Goal: Task Accomplishment & Management: Manage account settings

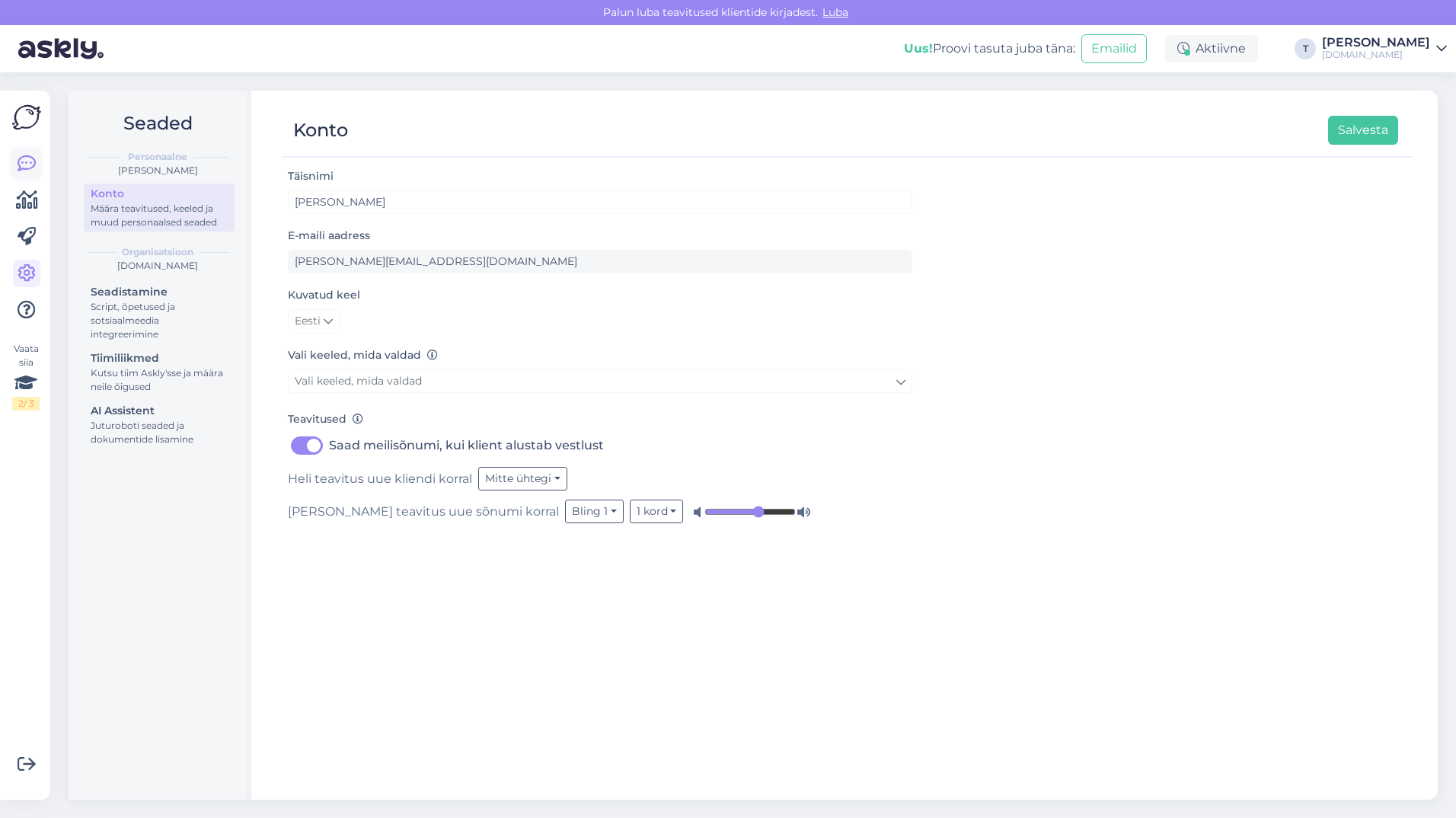
click at [34, 159] on icon at bounding box center [27, 164] width 19 height 19
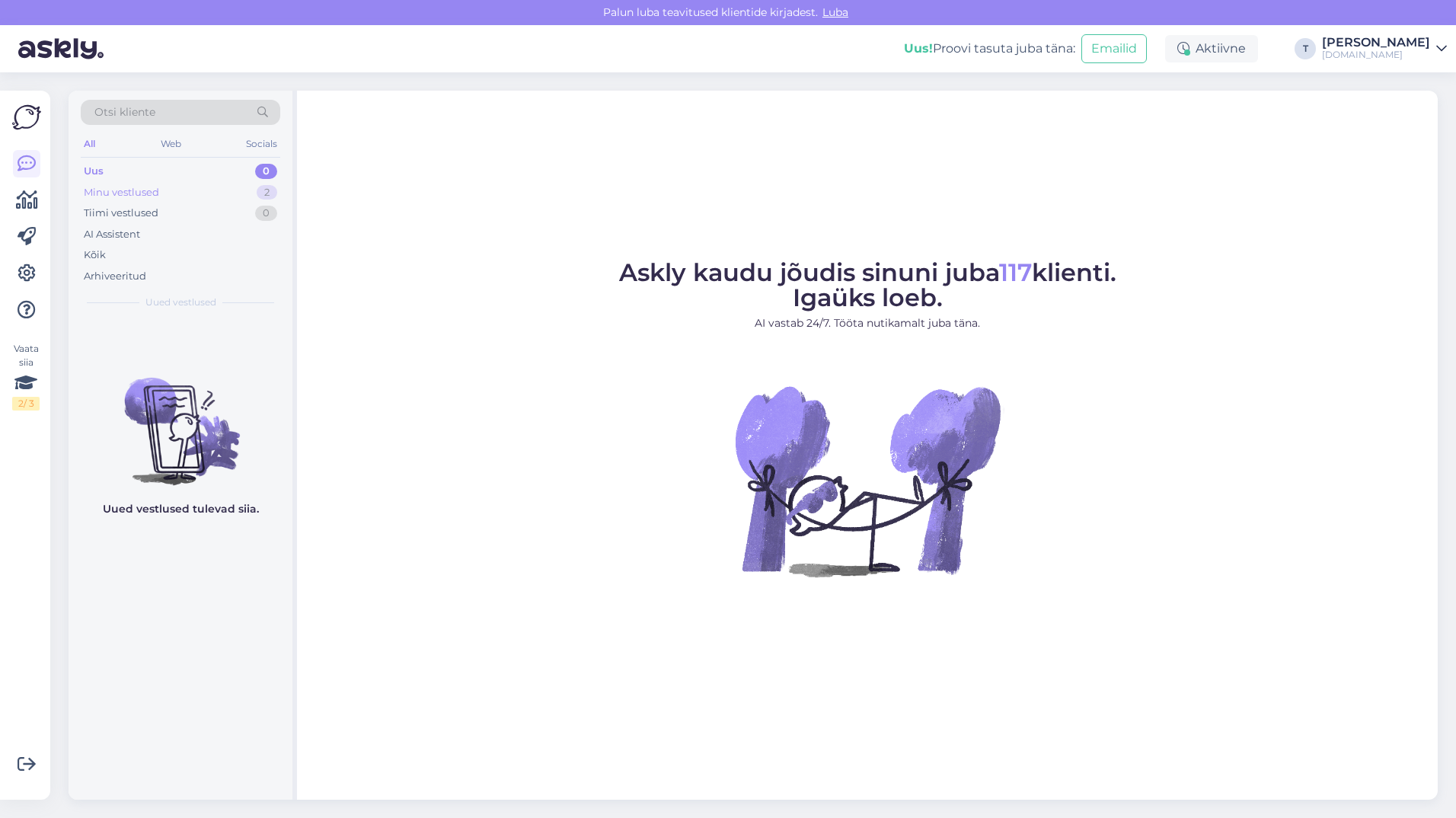
click at [176, 199] on div "Minu vestlused 2" at bounding box center [180, 193] width 199 height 21
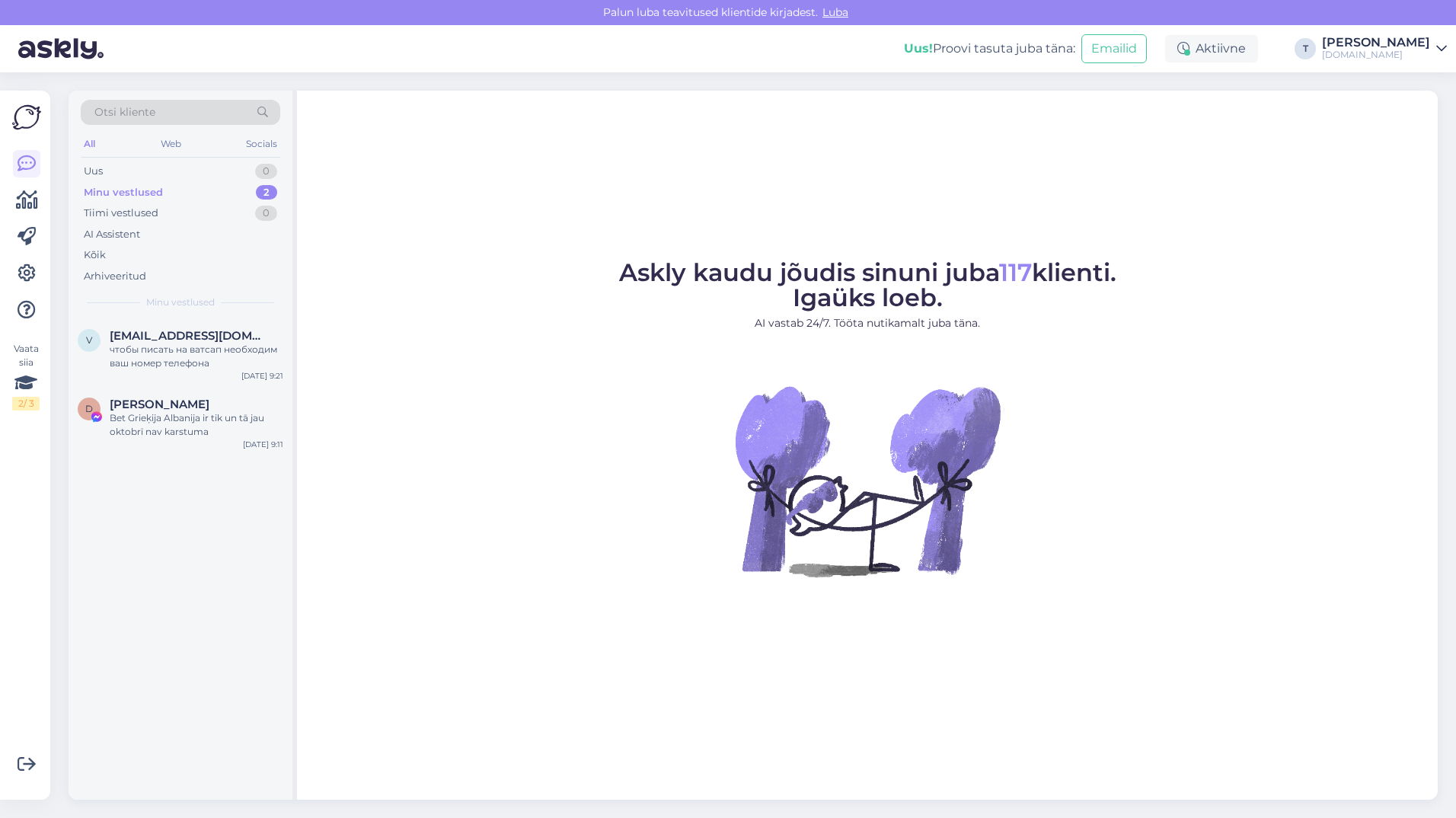
click at [175, 194] on div "Minu vestlused 2" at bounding box center [180, 193] width 199 height 21
click at [178, 339] on span "[EMAIL_ADDRESS][DOMAIN_NAME]" at bounding box center [188, 335] width 158 height 14
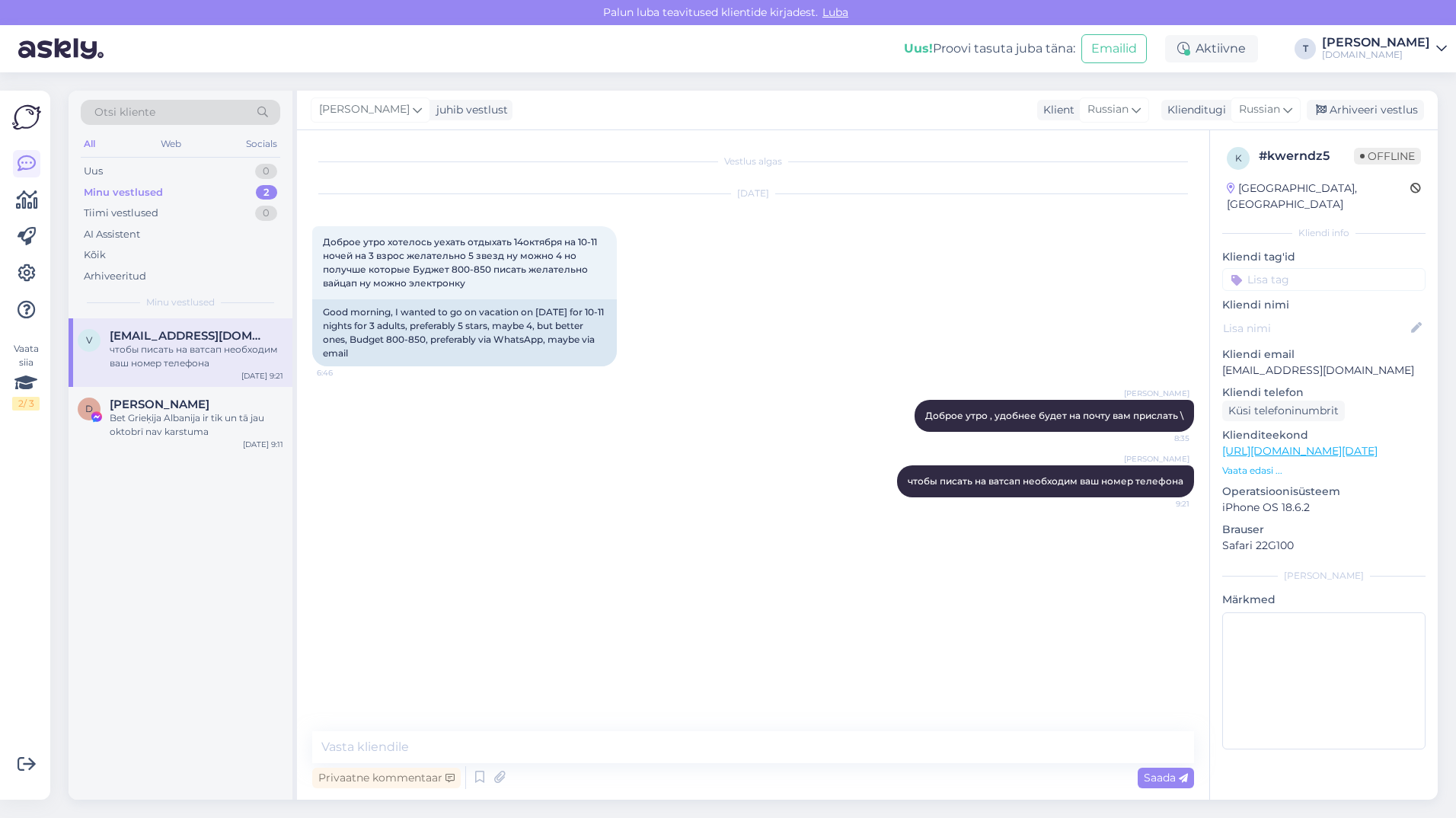
click at [1237, 362] on p "[EMAIL_ADDRESS][DOMAIN_NAME]" at bounding box center [1324, 370] width 204 height 16
copy p "[EMAIL_ADDRESS][DOMAIN_NAME]"
click at [216, 424] on div "Bet Grieķija Albanija ir tik un tā jau oktobrī nav karstuma" at bounding box center [195, 425] width 173 height 28
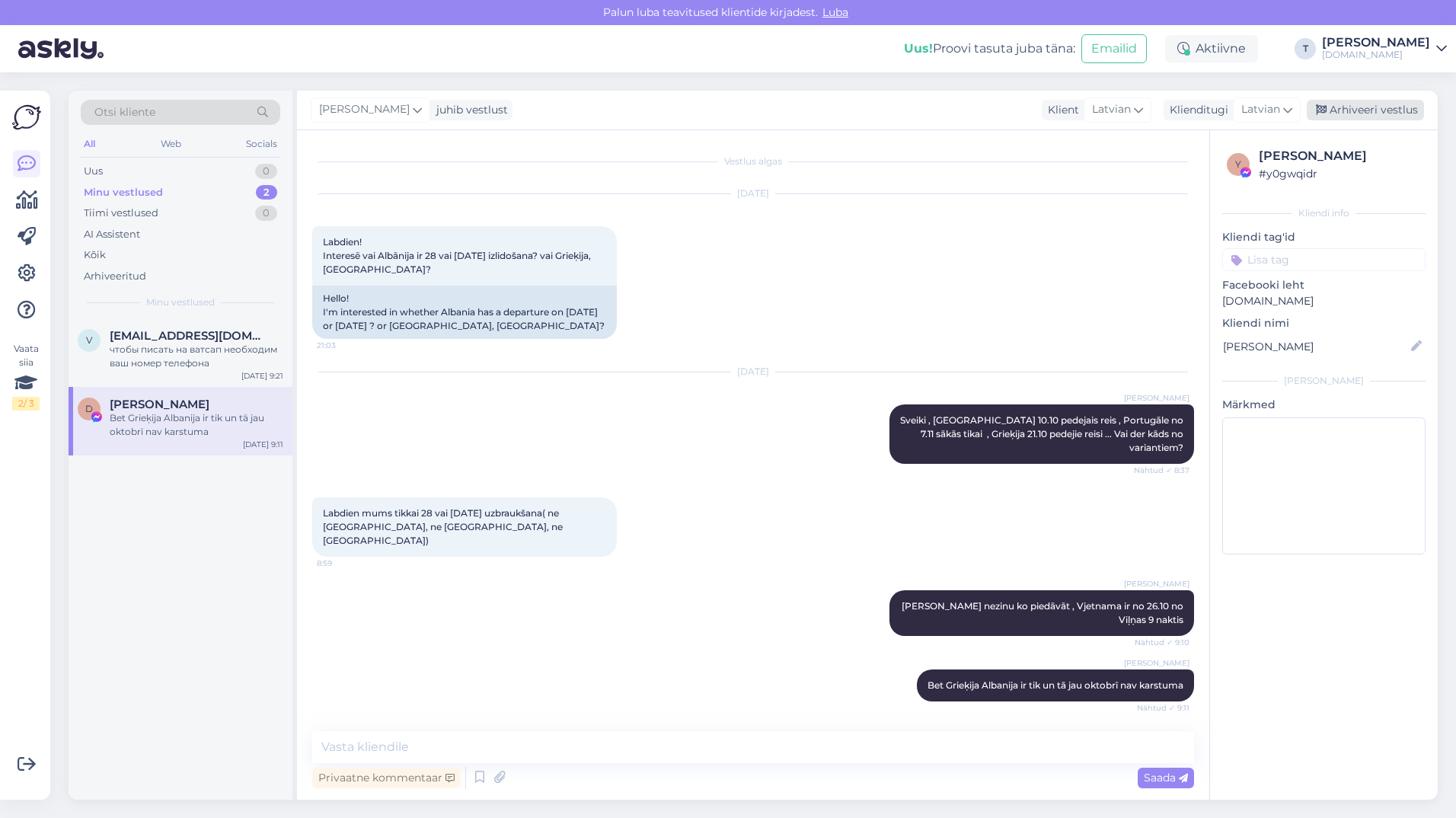
click at [1346, 108] on div "Arhiveeri vestlus" at bounding box center [1365, 110] width 118 height 20
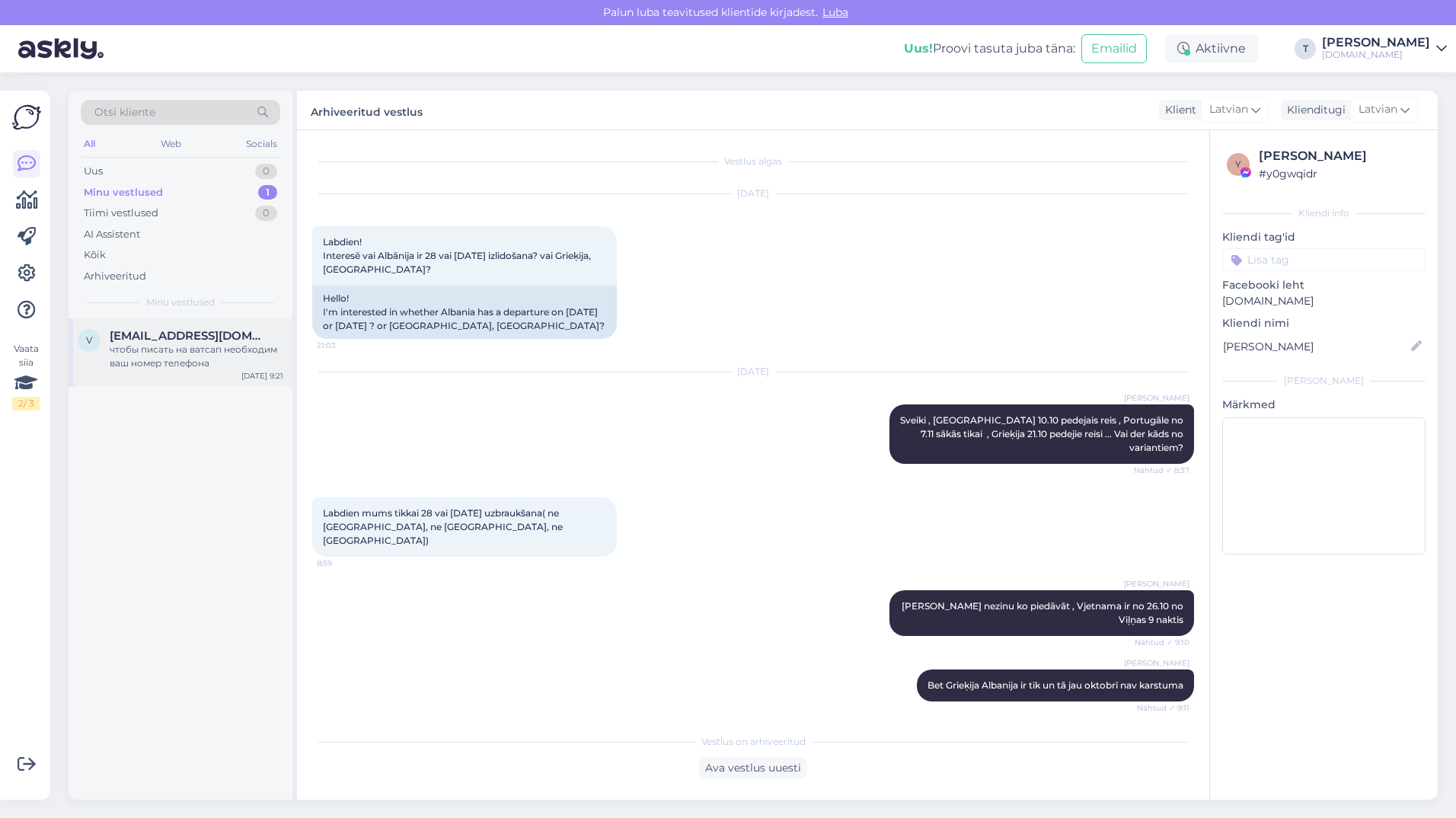
click at [149, 360] on div "чтобы писать на ватсап необходим ваш номер телефона" at bounding box center [195, 357] width 173 height 28
